Goal: Transaction & Acquisition: Purchase product/service

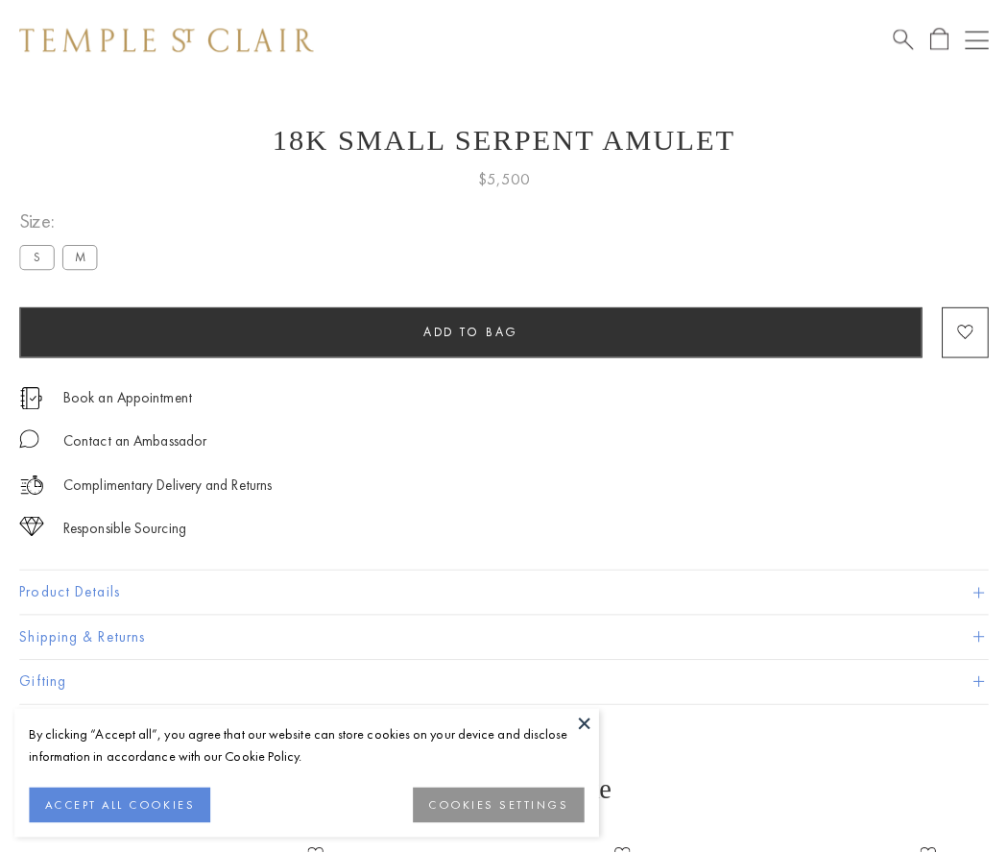
scroll to position [77, 0]
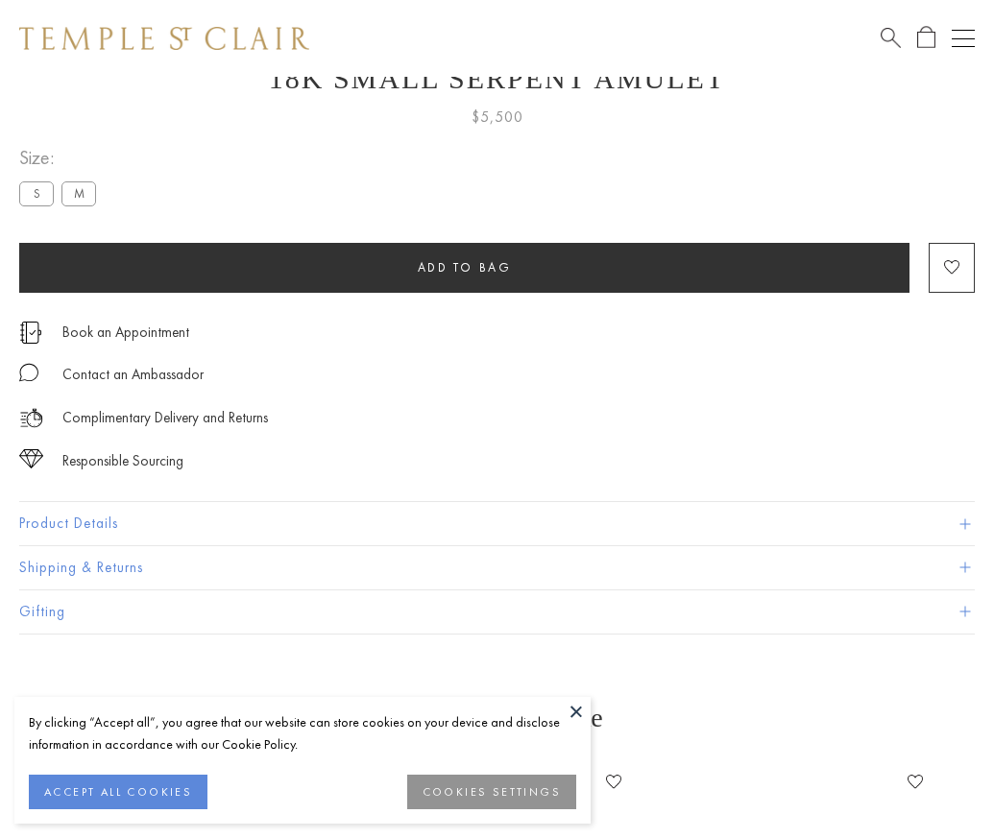
click at [464, 267] on span "Add to bag" at bounding box center [465, 267] width 94 height 16
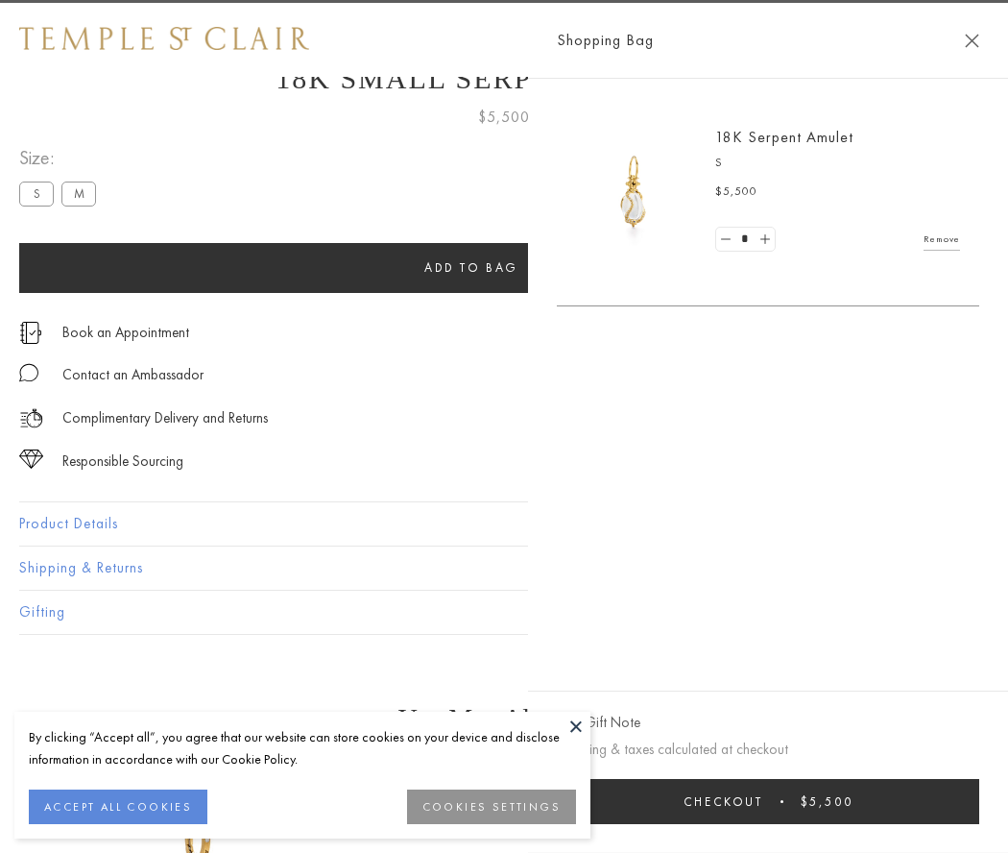
click at [933, 801] on button "Checkout $5,500" at bounding box center [768, 801] width 423 height 45
